Goal: Task Accomplishment & Management: Use online tool/utility

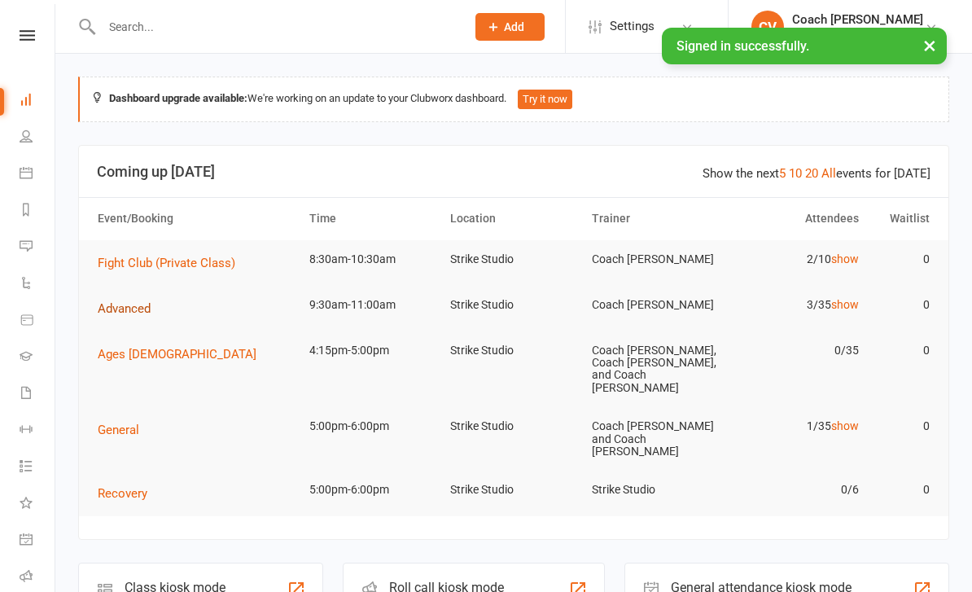
click at [119, 313] on span "Advanced" at bounding box center [124, 308] width 53 height 15
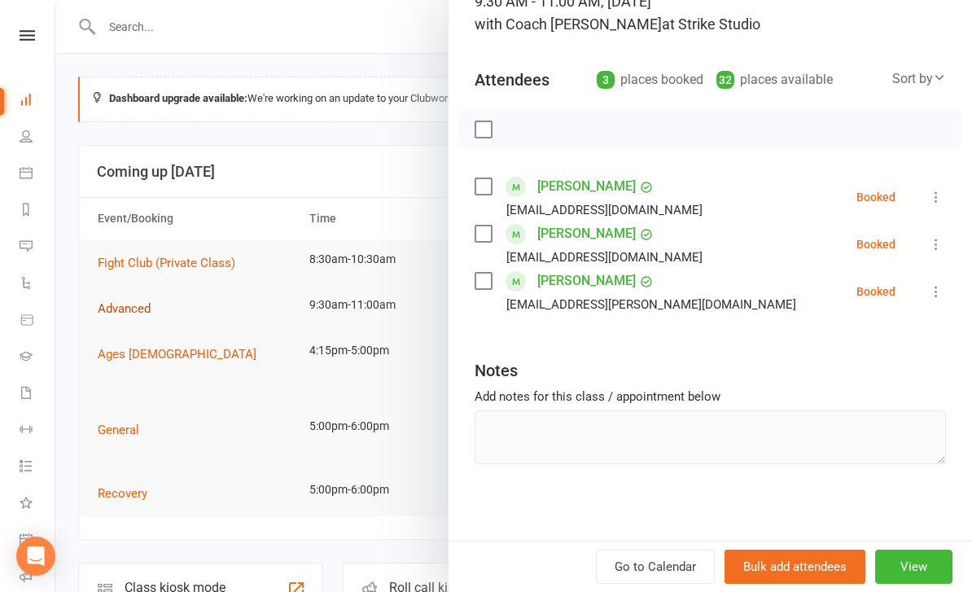
scroll to position [130, 0]
click at [115, 334] on div at bounding box center [513, 296] width 917 height 592
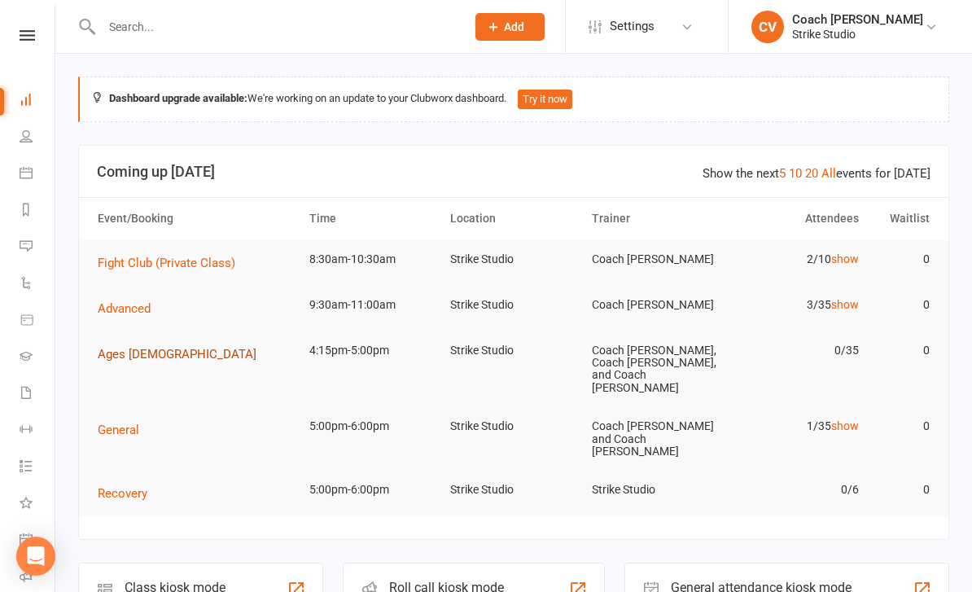
click at [116, 351] on span "Ages [DEMOGRAPHIC_DATA]" at bounding box center [177, 354] width 159 height 15
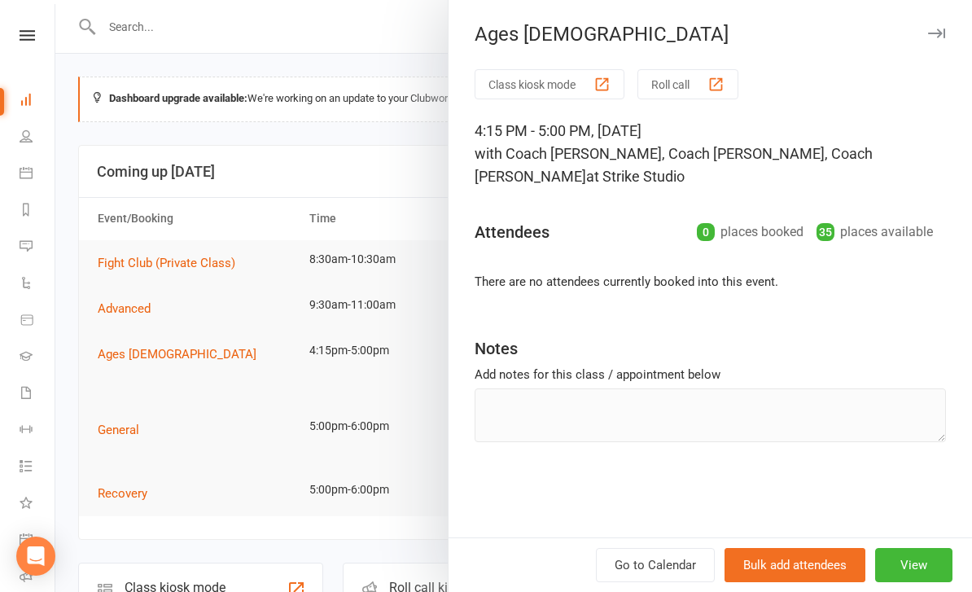
click at [113, 300] on div at bounding box center [513, 296] width 917 height 592
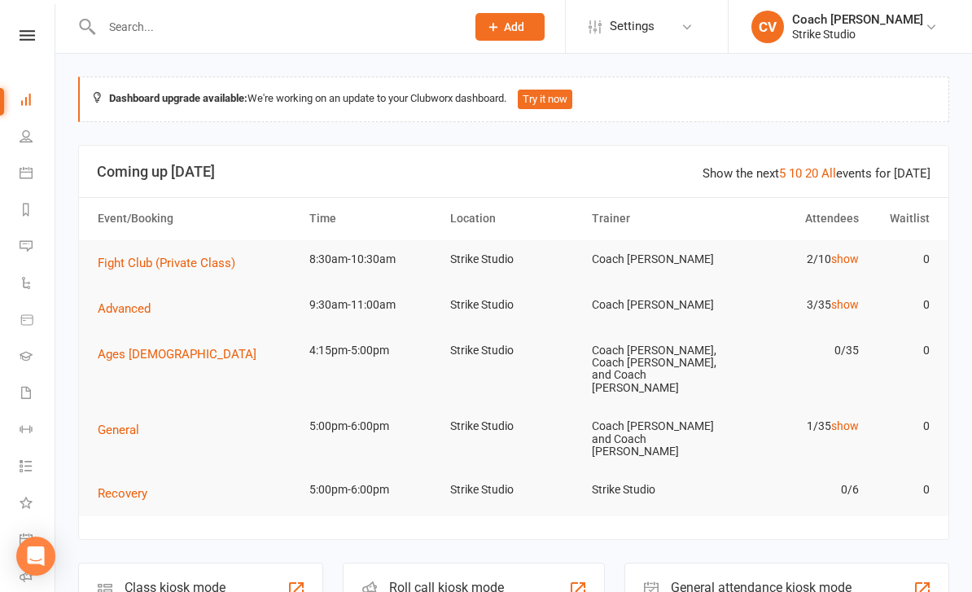
click at [118, 301] on span "Advanced" at bounding box center [124, 308] width 53 height 15
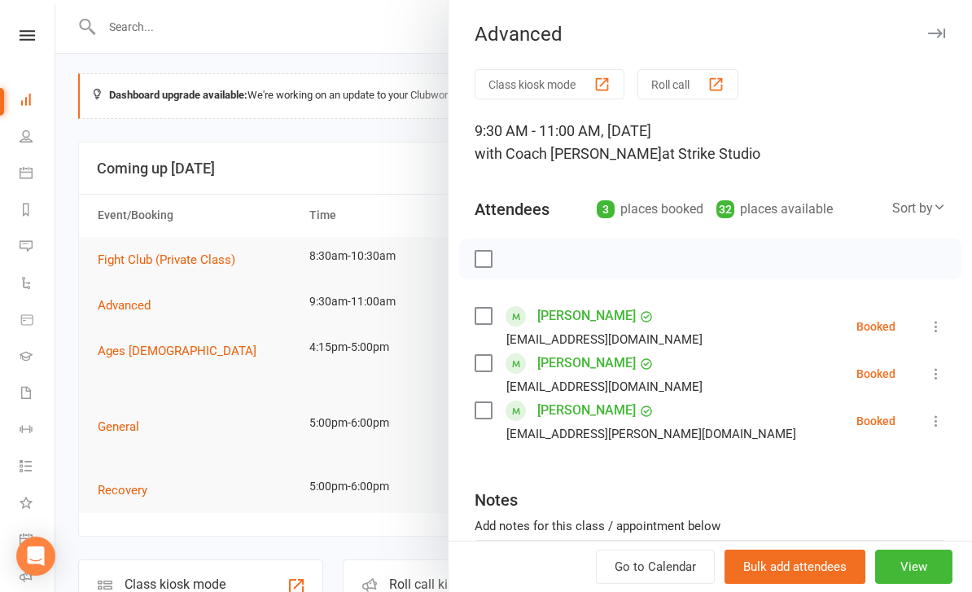
scroll to position [0, 0]
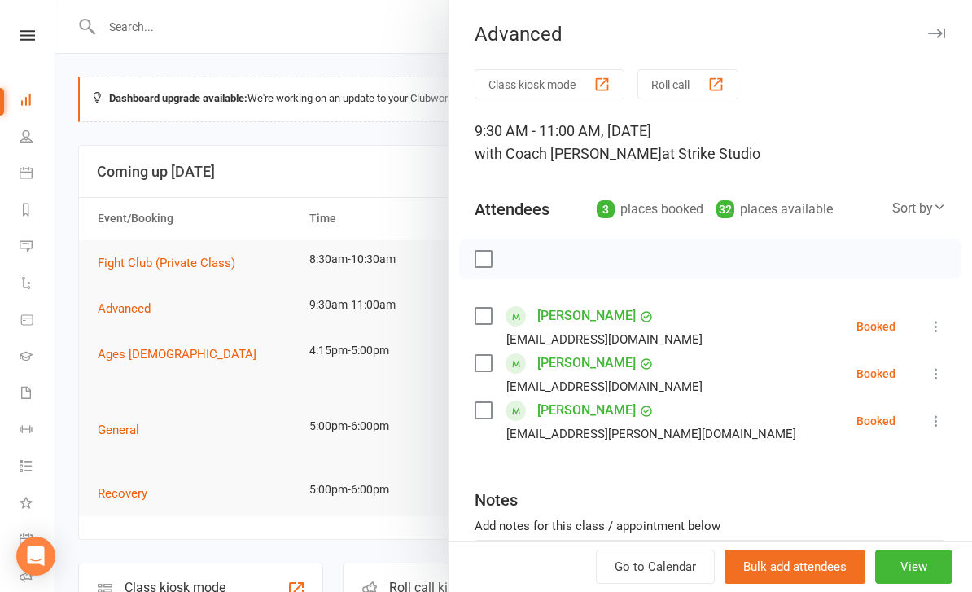
click at [116, 333] on div at bounding box center [513, 296] width 917 height 592
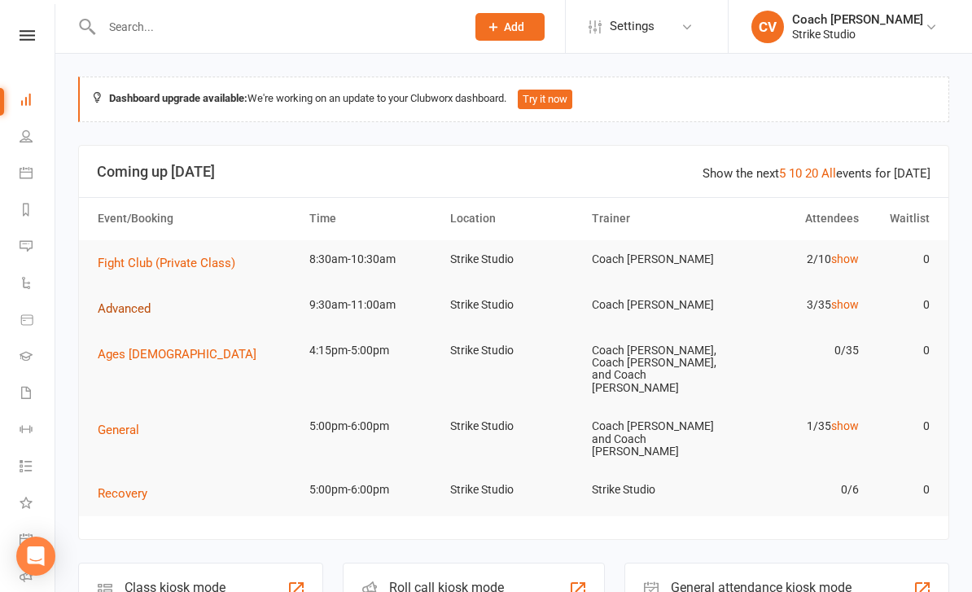
click at [115, 314] on button "Advanced" at bounding box center [130, 309] width 64 height 20
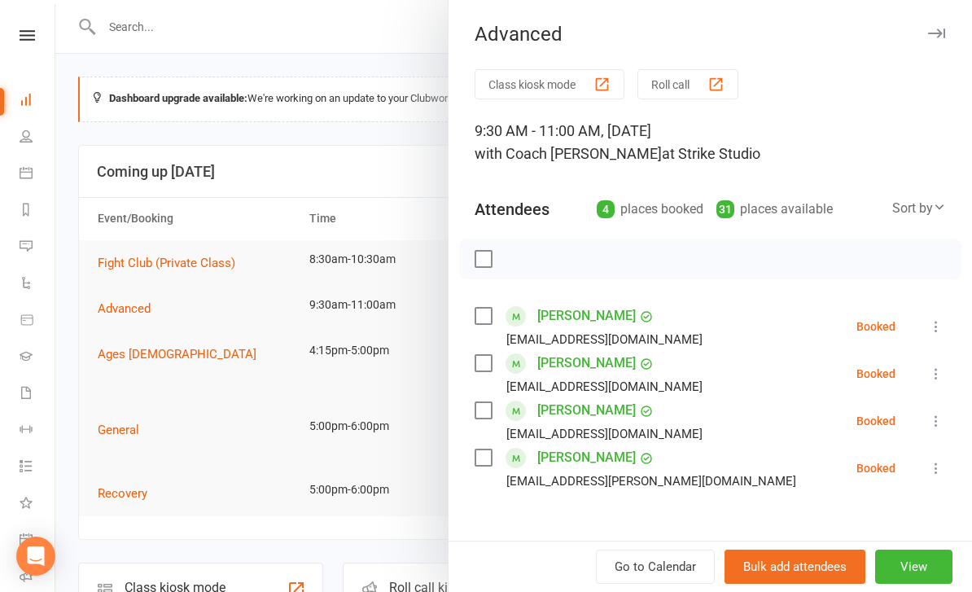
click at [603, 89] on div "button" at bounding box center [601, 84] width 17 height 17
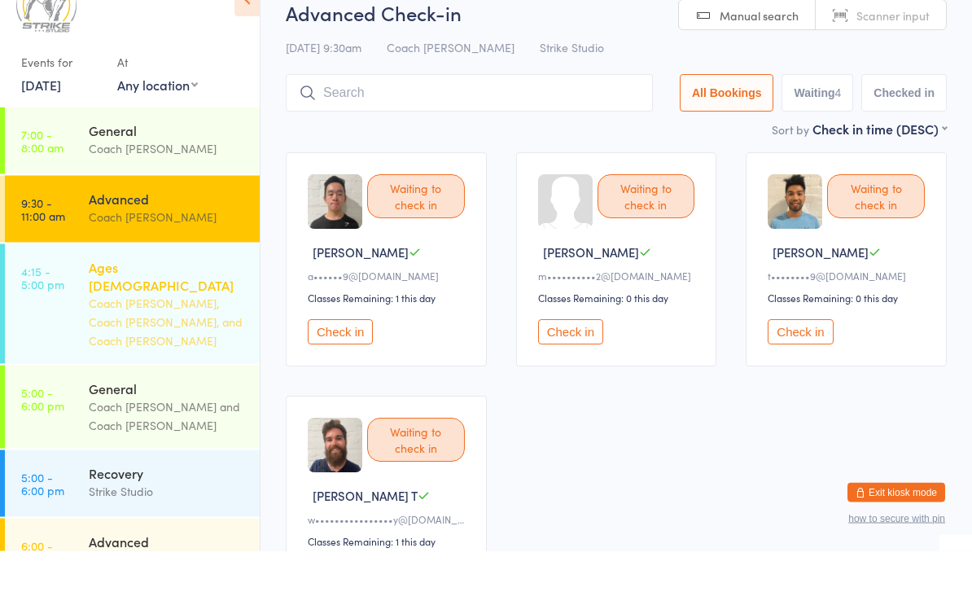
click at [87, 285] on link "4:15 - 5:00 pm Ages [DEMOGRAPHIC_DATA] Coach [PERSON_NAME], Coach [PERSON_NAME]…" at bounding box center [132, 345] width 255 height 120
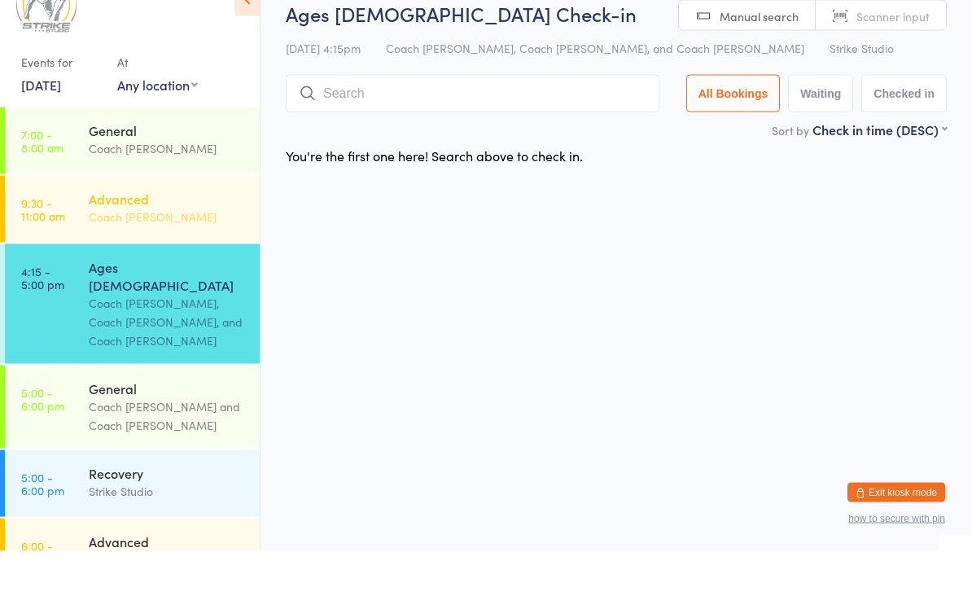
click at [83, 226] on link "9:30 - 11:00 am Advanced Coach [PERSON_NAME]" at bounding box center [132, 250] width 255 height 67
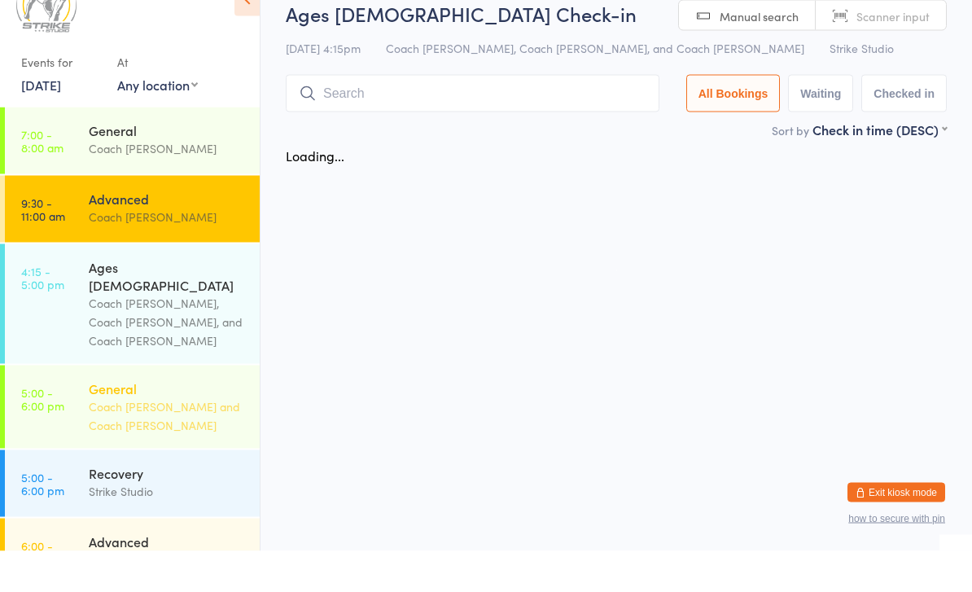
click at [107, 420] on div "General" at bounding box center [167, 429] width 157 height 18
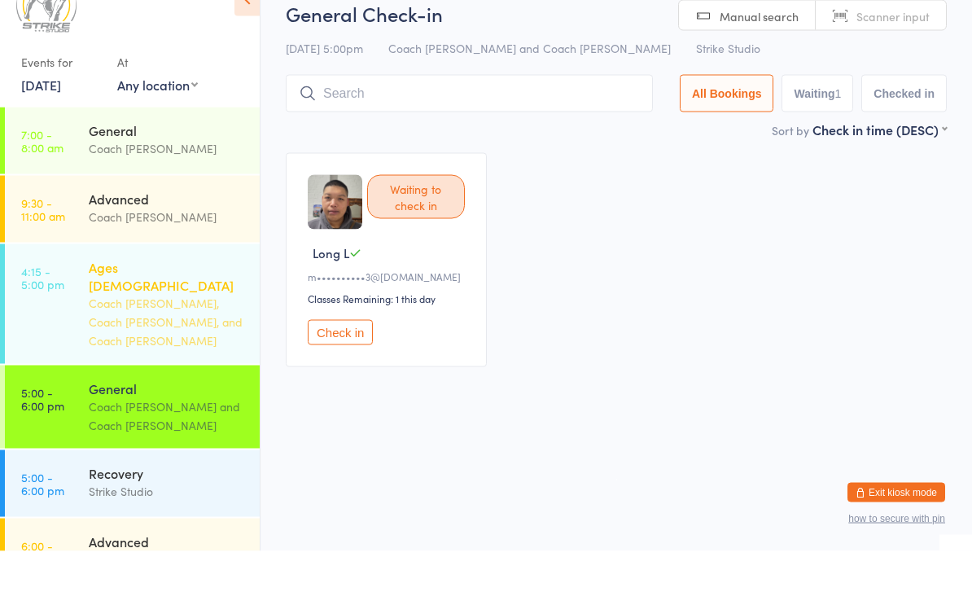
click at [98, 299] on div "Ages [DEMOGRAPHIC_DATA]" at bounding box center [167, 317] width 157 height 36
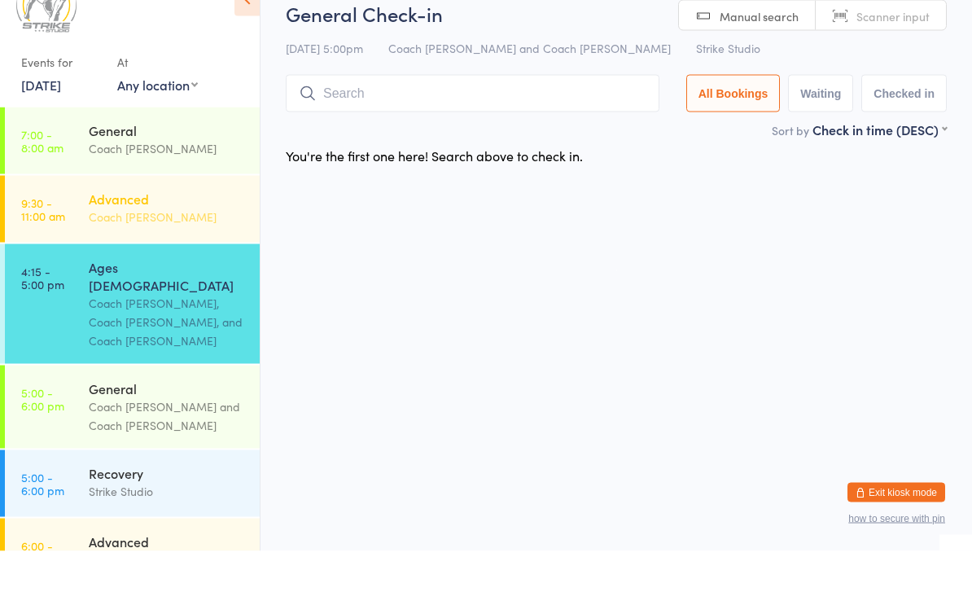
click at [70, 217] on link "9:30 - 11:00 am Advanced Coach [PERSON_NAME]" at bounding box center [132, 250] width 255 height 67
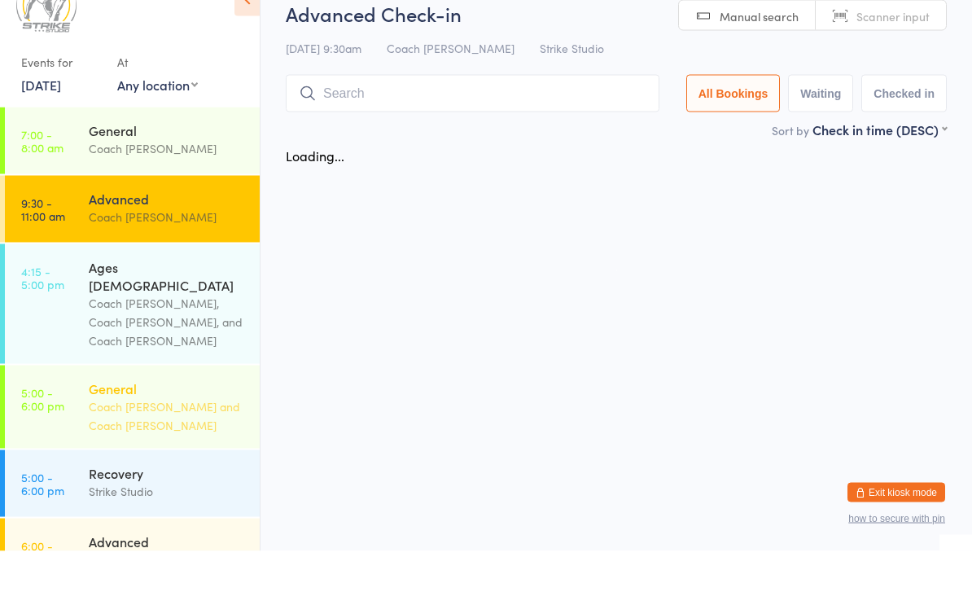
click at [91, 438] on div "Coach [PERSON_NAME] and Coach [PERSON_NAME]" at bounding box center [167, 456] width 157 height 37
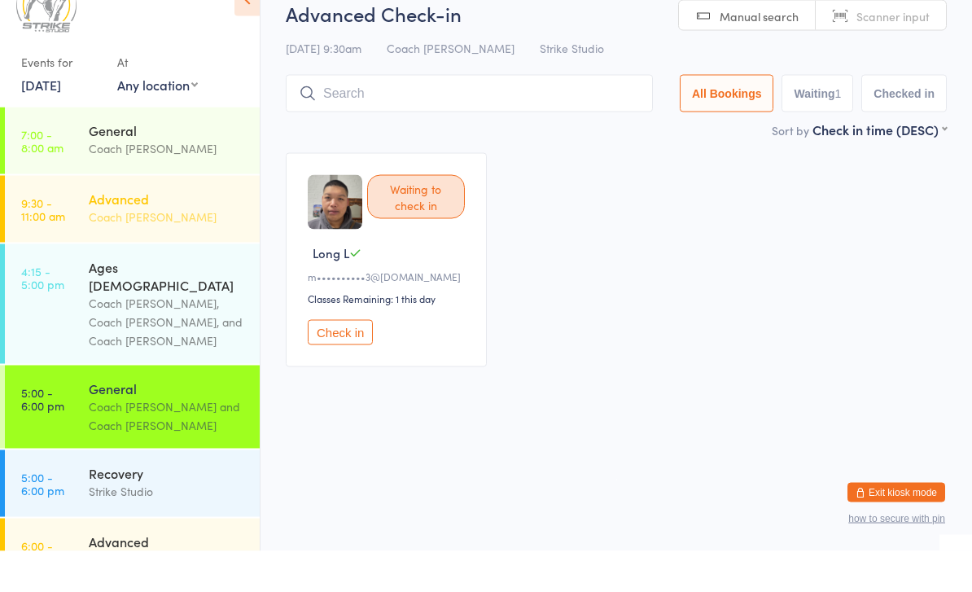
click at [61, 237] on time "9:30 - 11:00 am" at bounding box center [43, 250] width 44 height 26
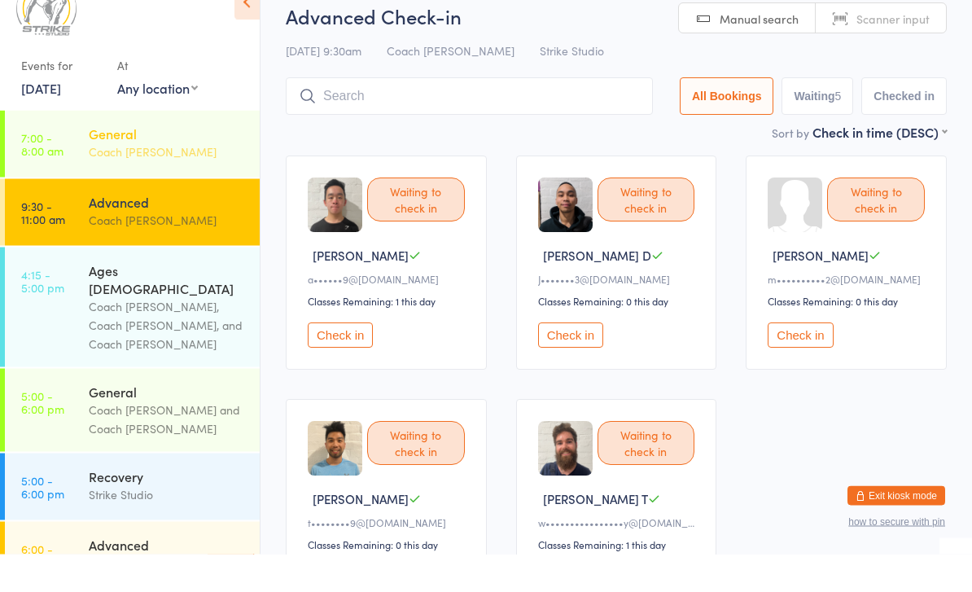
click at [113, 164] on div "General Coach [PERSON_NAME]" at bounding box center [174, 180] width 171 height 64
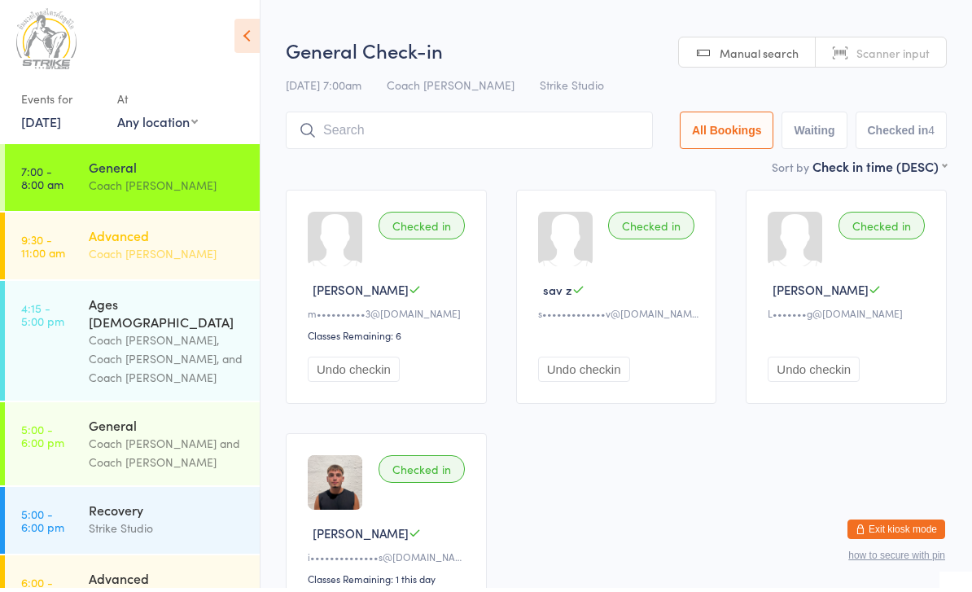
click at [56, 265] on link "9:30 - 11:00 am Advanced Coach [PERSON_NAME]" at bounding box center [132, 250] width 255 height 67
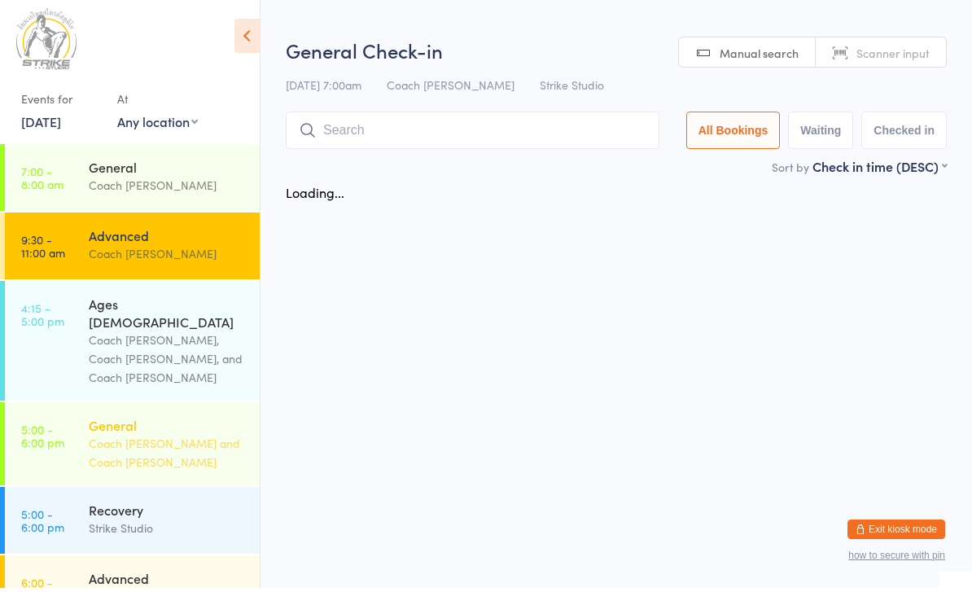
click at [104, 406] on div "General Coach [PERSON_NAME] and Coach [PERSON_NAME]" at bounding box center [174, 447] width 171 height 83
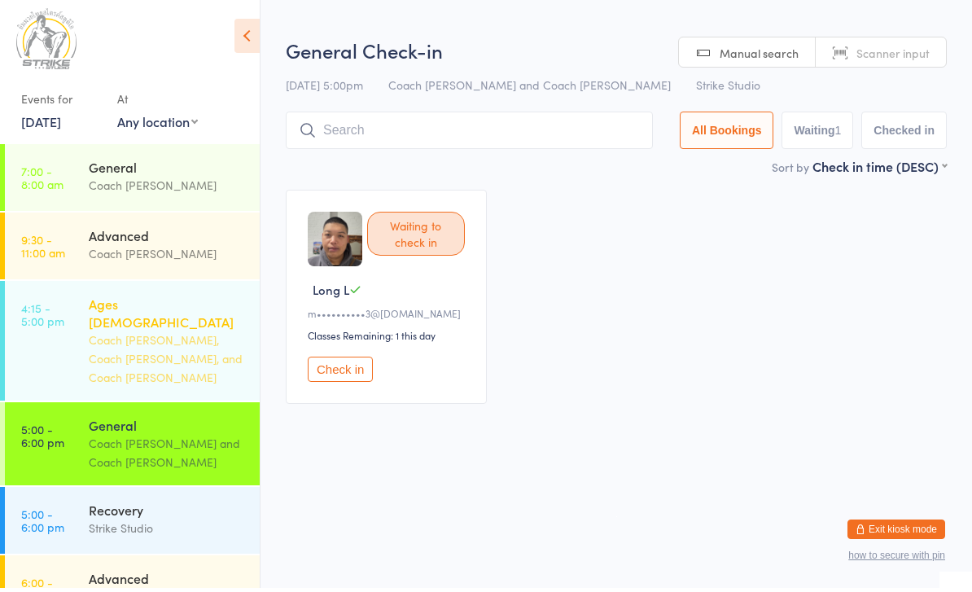
click at [94, 335] on div "Coach [PERSON_NAME], Coach [PERSON_NAME], and Coach [PERSON_NAME]" at bounding box center [167, 363] width 157 height 56
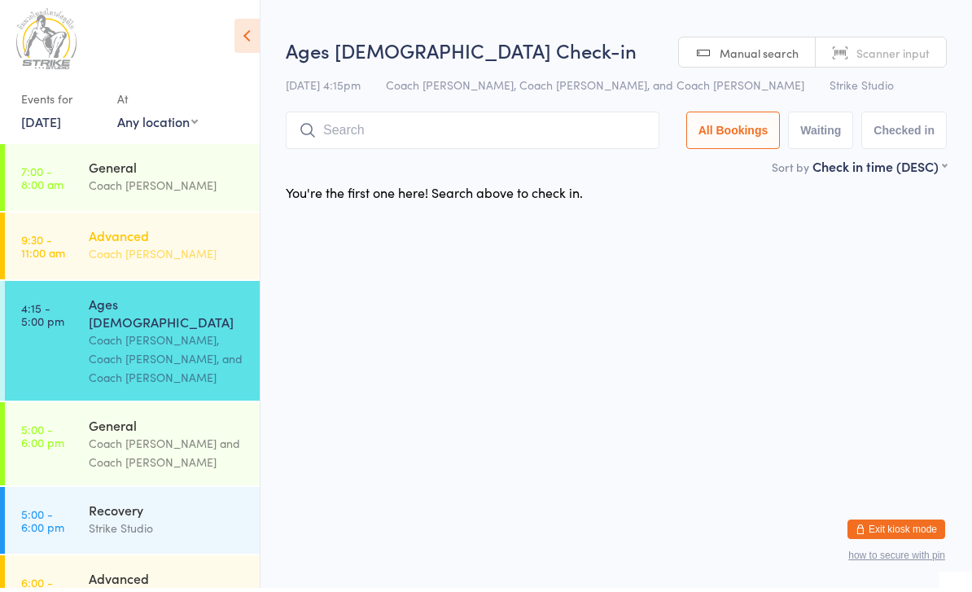
click at [65, 256] on time "9:30 - 11:00 am" at bounding box center [43, 250] width 44 height 26
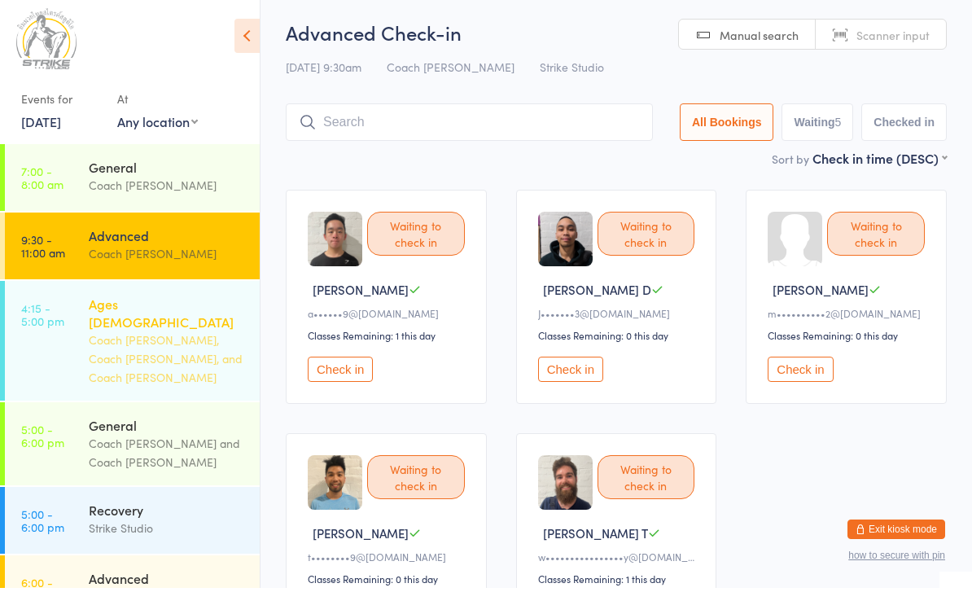
click at [193, 335] on div "Coach [PERSON_NAME], Coach [PERSON_NAME], and Coach [PERSON_NAME]" at bounding box center [167, 363] width 157 height 56
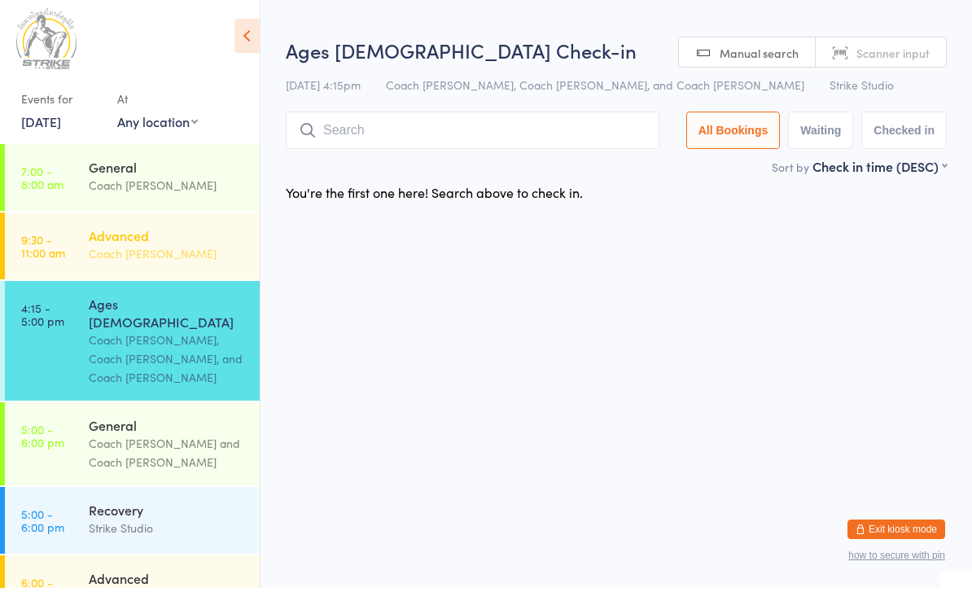
click at [186, 275] on div "Advanced Coach Vinay" at bounding box center [174, 249] width 171 height 64
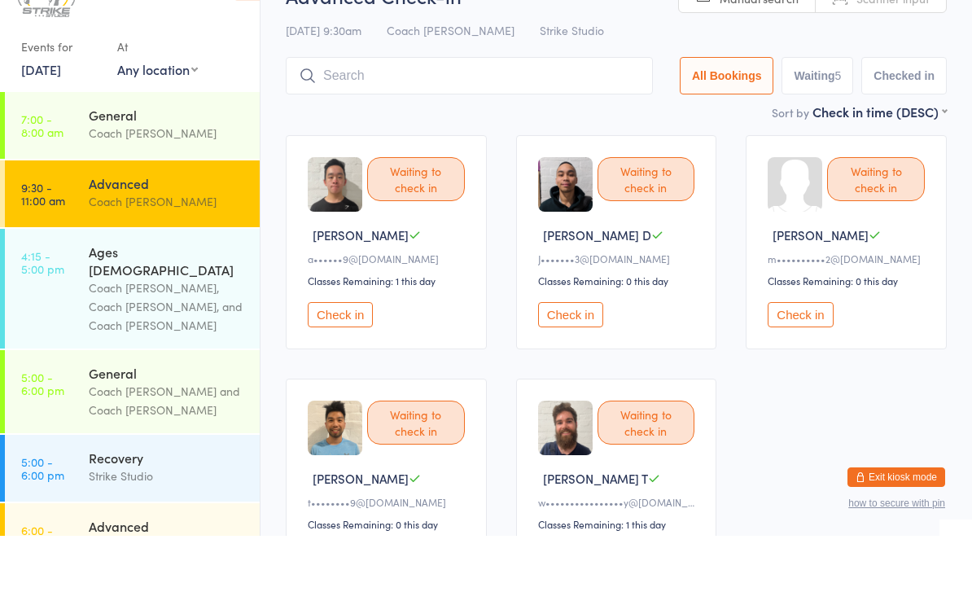
scroll to position [19, 0]
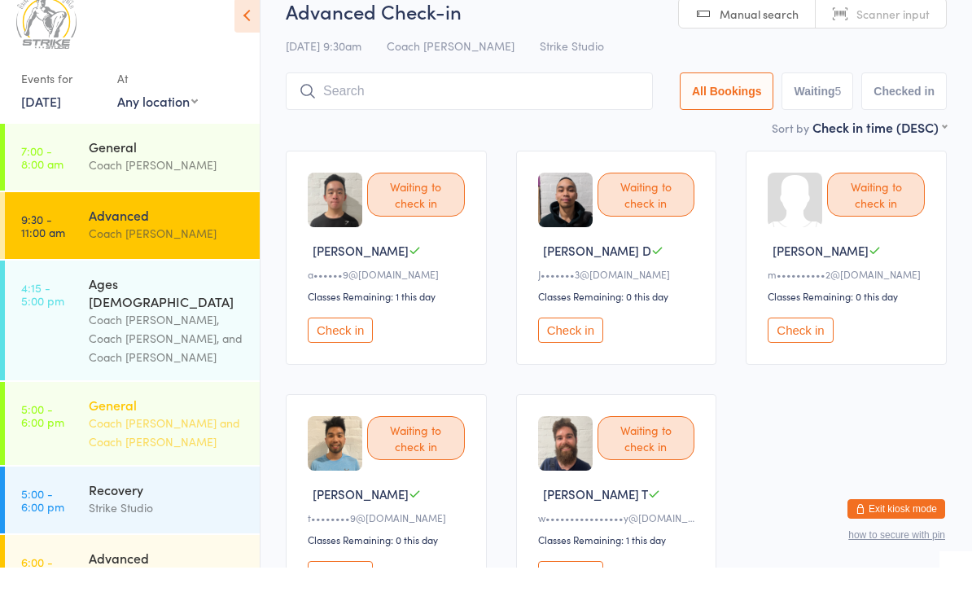
click at [168, 427] on div "General Coach [PERSON_NAME] and Coach [PERSON_NAME]" at bounding box center [174, 447] width 171 height 83
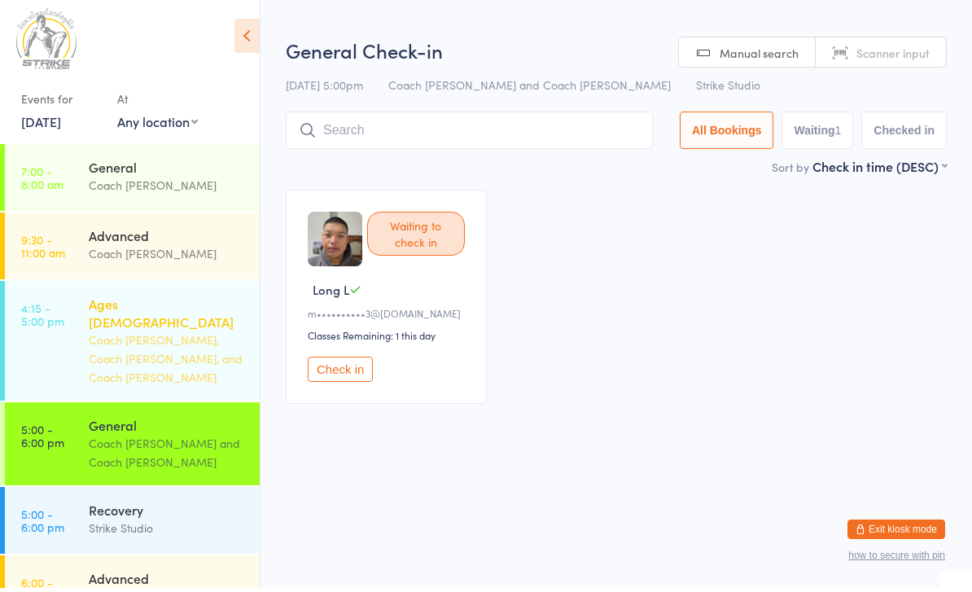
click at [161, 361] on div "Ages [DEMOGRAPHIC_DATA] Coach [PERSON_NAME], Coach [PERSON_NAME], and Coach [PE…" at bounding box center [174, 345] width 171 height 120
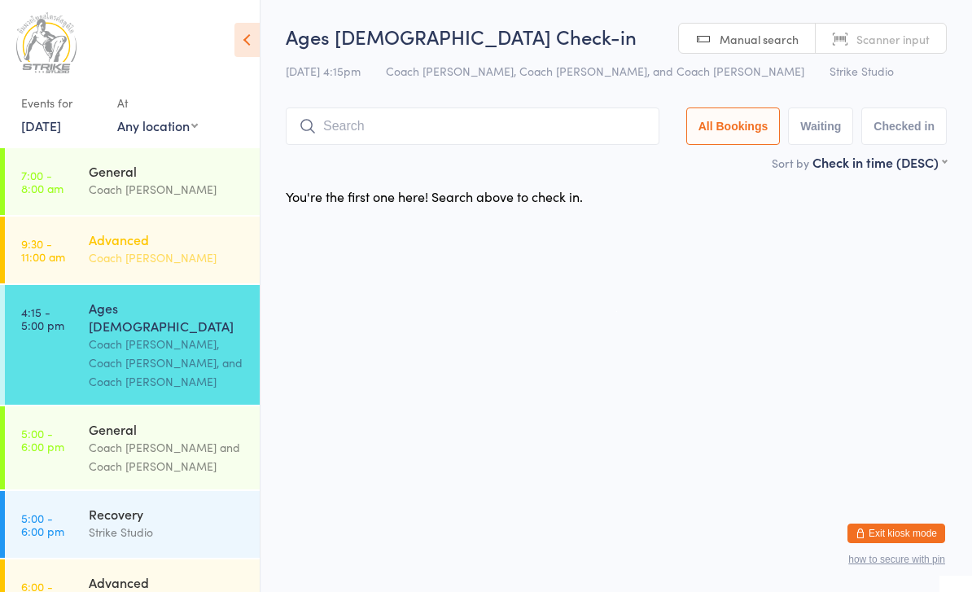
click at [217, 281] on div "Advanced Coach Vinay" at bounding box center [174, 249] width 171 height 64
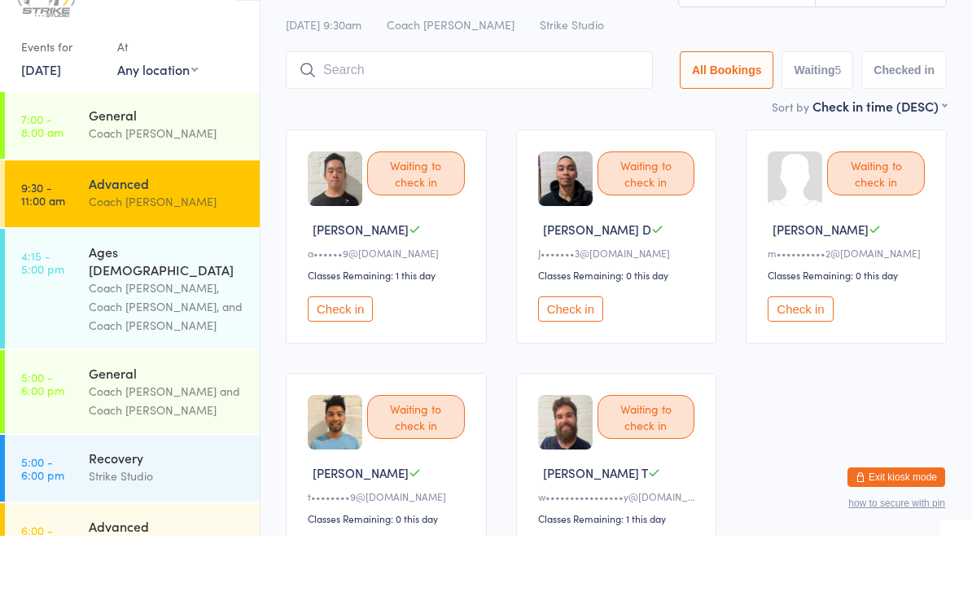
scroll to position [10, 0]
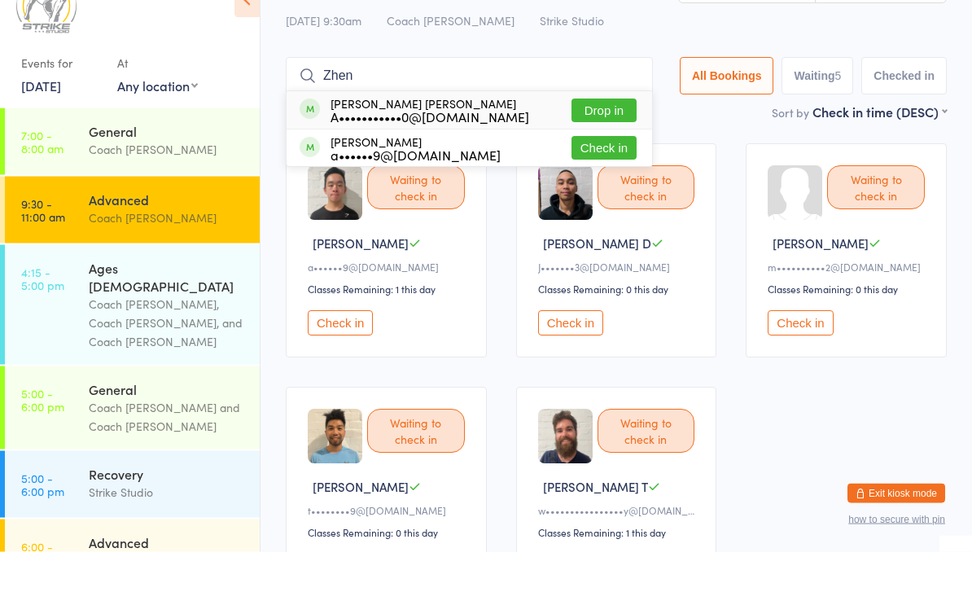
type input "Zhen"
click at [618, 139] on button "Drop in" at bounding box center [603, 151] width 65 height 24
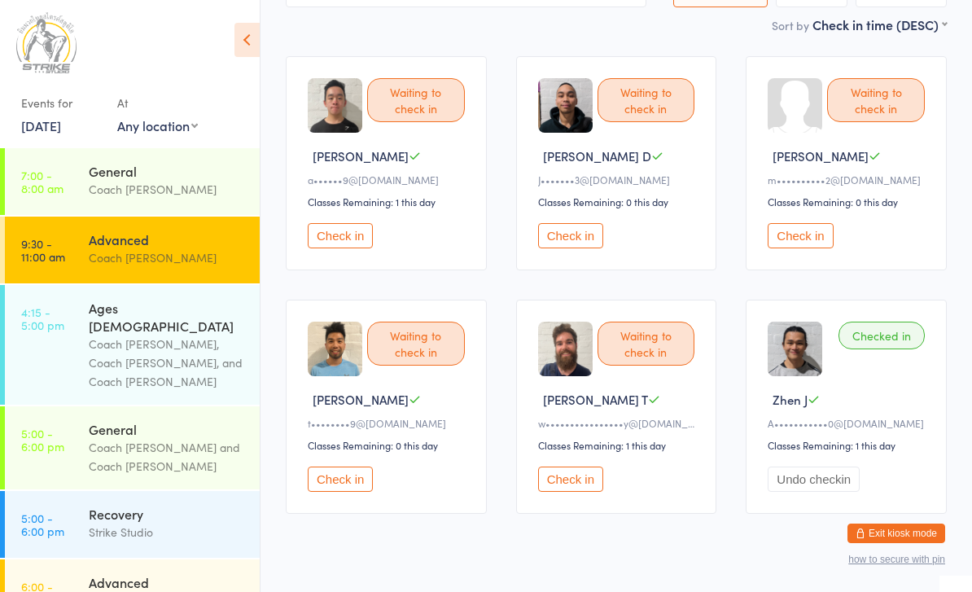
scroll to position [137, 0]
